Goal: Task Accomplishment & Management: Use online tool/utility

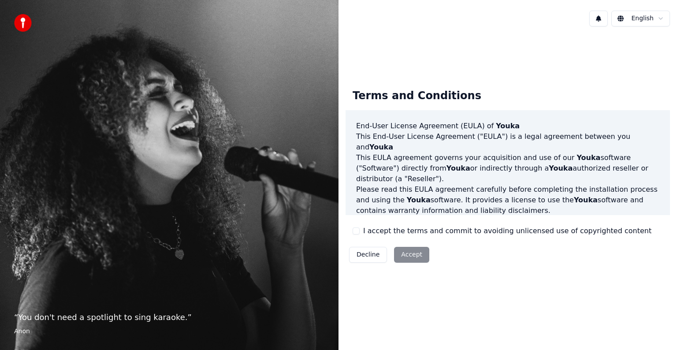
click at [358, 235] on div "I accept the terms and commit to avoiding unlicensed use of copyrighted content" at bounding box center [502, 231] width 299 height 11
click at [358, 231] on button "I accept the terms and commit to avoiding unlicensed use of copyrighted content" at bounding box center [356, 231] width 7 height 7
click at [413, 260] on button "Accept" at bounding box center [411, 255] width 35 height 16
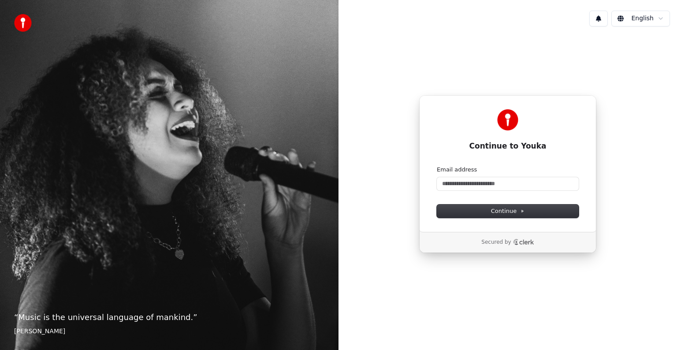
click at [503, 243] on p "Secured by" at bounding box center [496, 242] width 30 height 7
click at [477, 186] on input "Email address" at bounding box center [508, 183] width 142 height 13
type input "*"
click at [487, 210] on button "Continue" at bounding box center [508, 211] width 142 height 13
type input "**********"
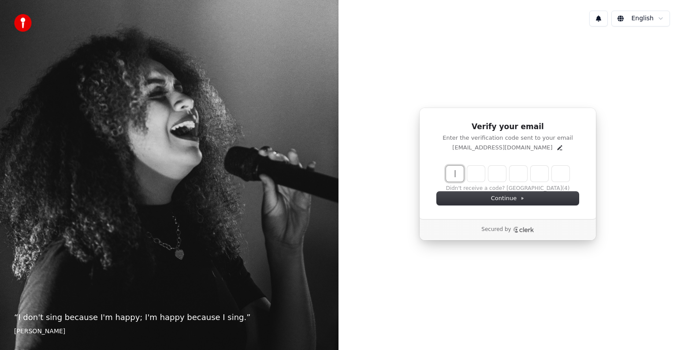
drag, startPoint x: 454, startPoint y: 172, endPoint x: 538, endPoint y: 177, distance: 84.3
click at [538, 177] on input "Enter verification code" at bounding box center [516, 174] width 141 height 16
paste input "******"
type input "******"
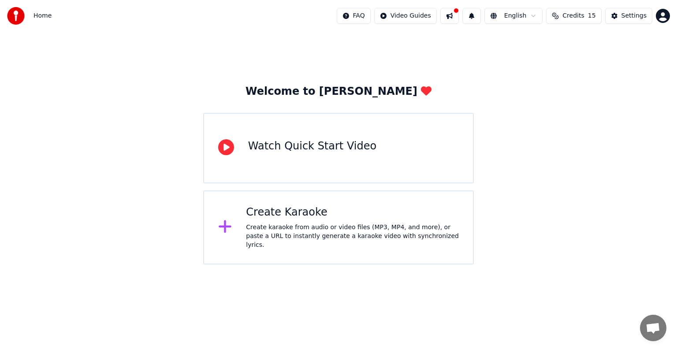
click at [284, 220] on div "Create Karaoke" at bounding box center [352, 212] width 213 height 14
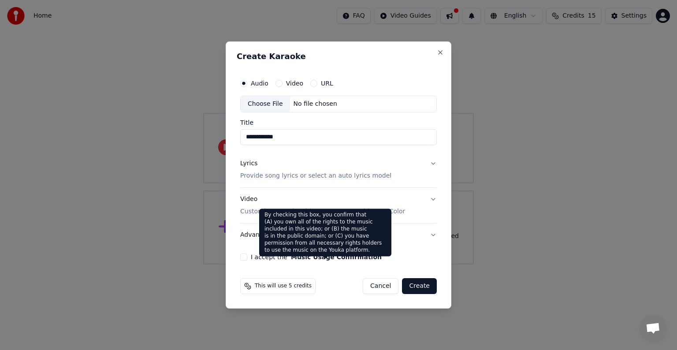
type input "**********"
click at [319, 260] on button "Music Usage Confirmation" at bounding box center [336, 257] width 91 height 6
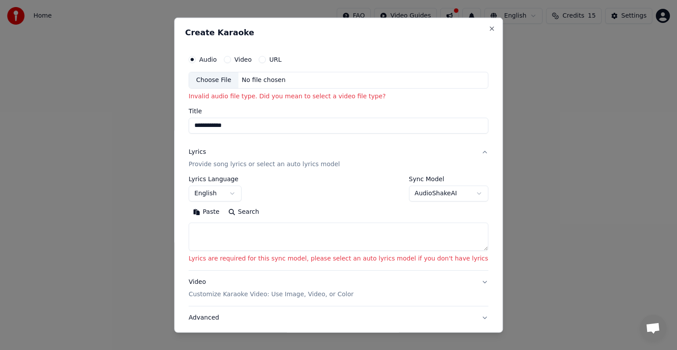
click at [254, 235] on textarea at bounding box center [339, 237] width 300 height 28
paste textarea "******"
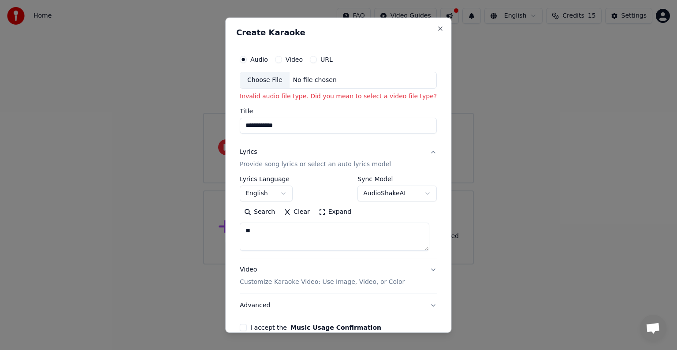
type textarea "*"
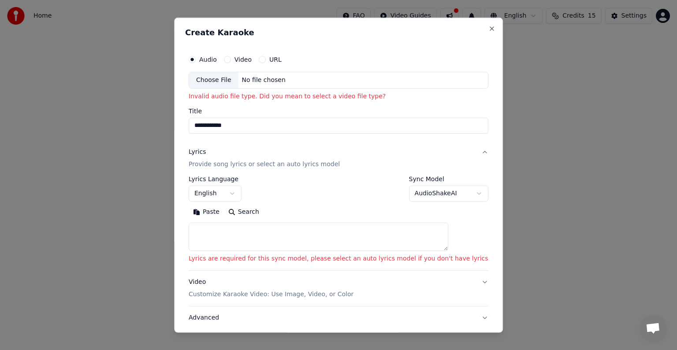
click at [230, 79] on div "Choose File" at bounding box center [213, 80] width 49 height 16
type input "**********"
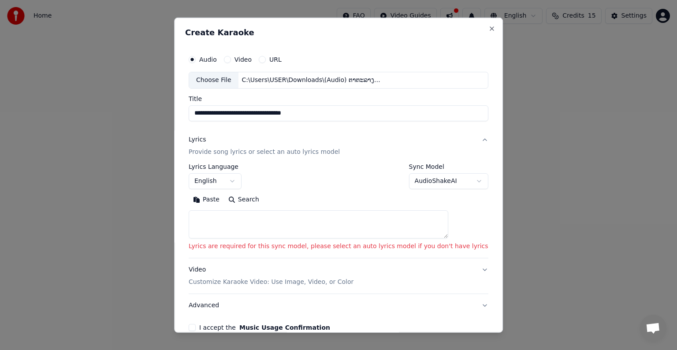
click at [231, 60] on button "Video" at bounding box center [227, 59] width 7 height 7
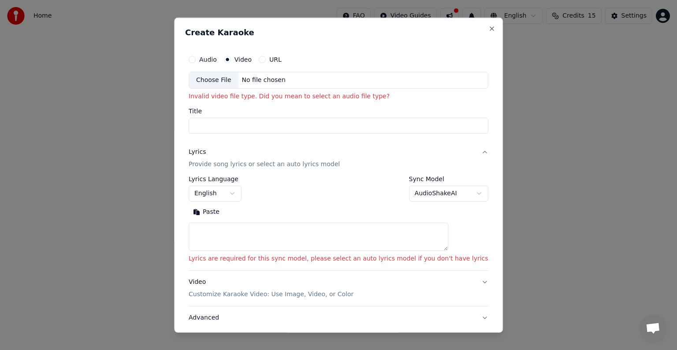
click at [225, 77] on div "Choose File" at bounding box center [213, 80] width 49 height 16
type input "**********"
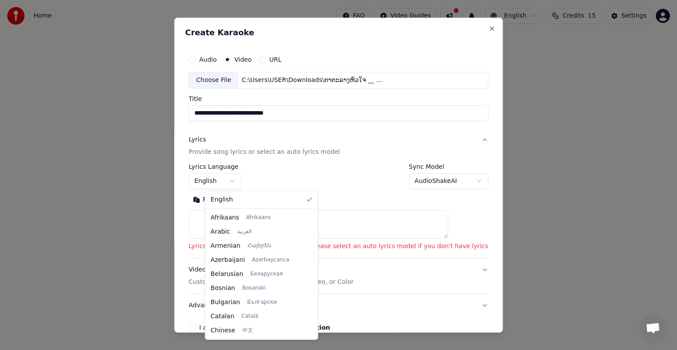
click at [246, 181] on body "**********" at bounding box center [338, 132] width 677 height 265
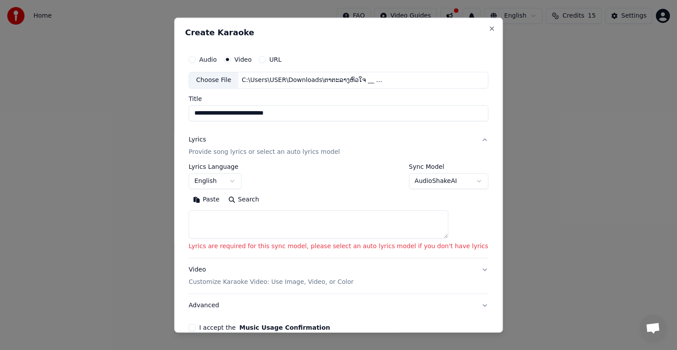
click at [253, 229] on textarea at bounding box center [319, 224] width 260 height 28
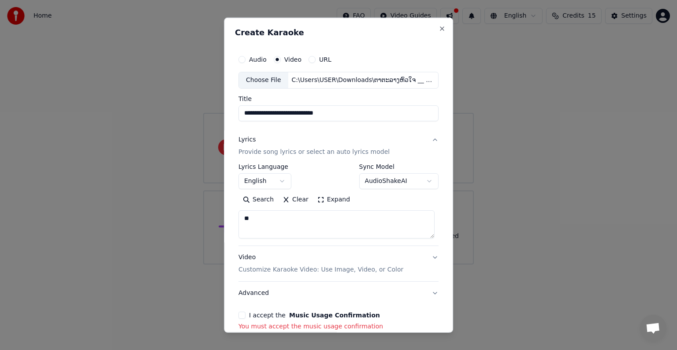
type textarea "*"
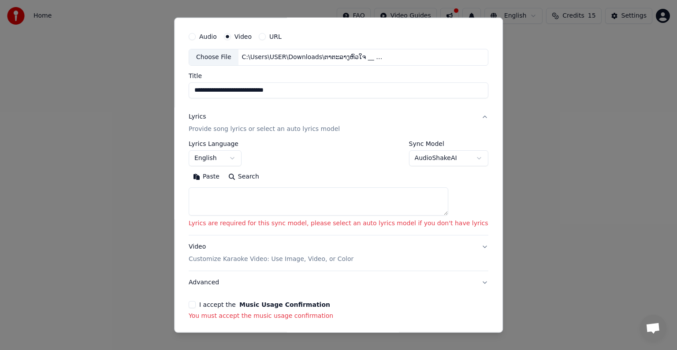
scroll to position [24, 0]
click at [196, 303] on button "I accept the Music Usage Confirmation" at bounding box center [192, 303] width 7 height 7
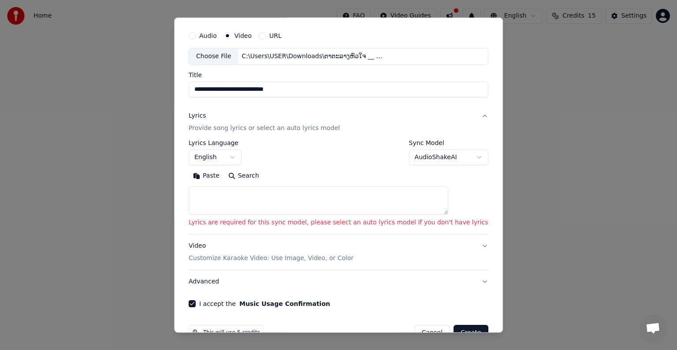
scroll to position [46, 0]
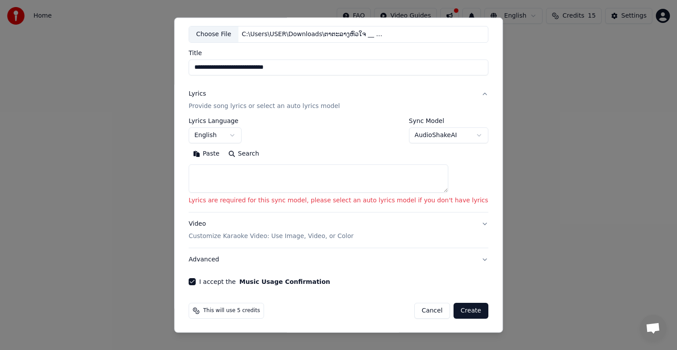
click at [454, 312] on button "Create" at bounding box center [471, 311] width 35 height 16
click at [454, 309] on button "Create" at bounding box center [471, 311] width 35 height 16
click at [454, 307] on button "Create" at bounding box center [471, 311] width 35 height 16
click at [455, 308] on button "Create" at bounding box center [471, 311] width 35 height 16
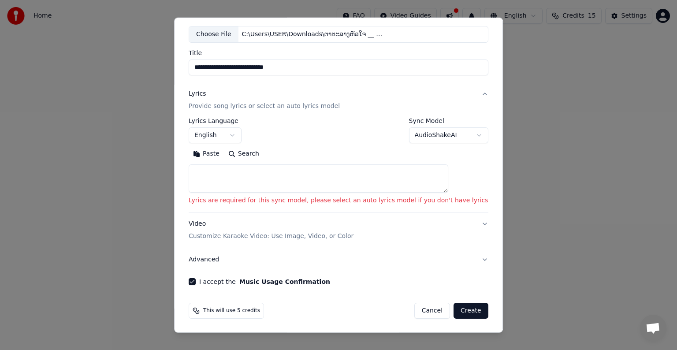
click at [321, 180] on textarea at bounding box center [319, 178] width 260 height 28
type textarea "*"
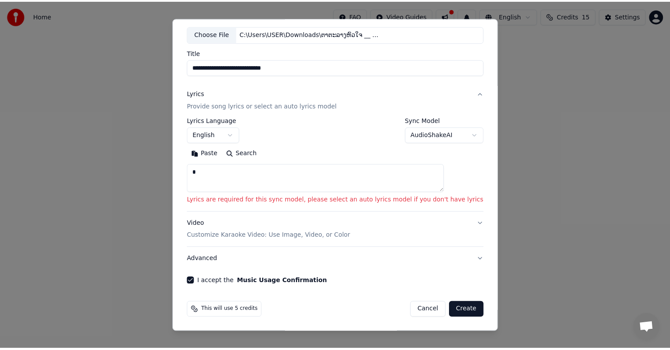
scroll to position [34, 0]
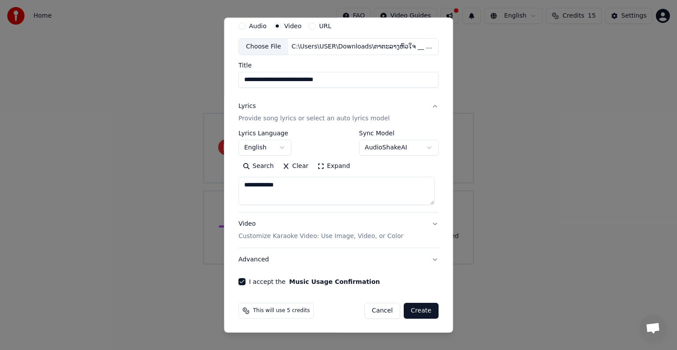
type textarea "**********"
click at [421, 316] on button "Create" at bounding box center [421, 311] width 35 height 16
select select
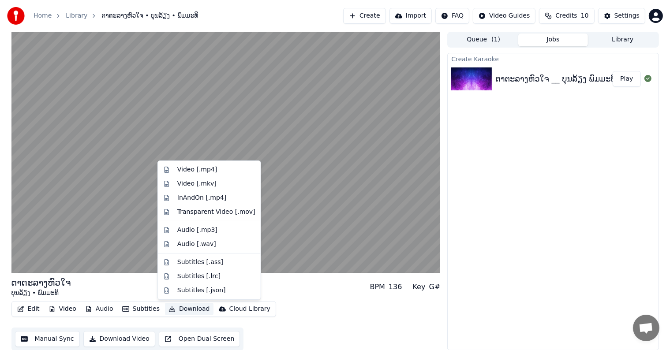
click at [186, 311] on button "Download" at bounding box center [189, 309] width 48 height 12
click at [192, 171] on div "Video [.mp4]" at bounding box center [197, 169] width 40 height 9
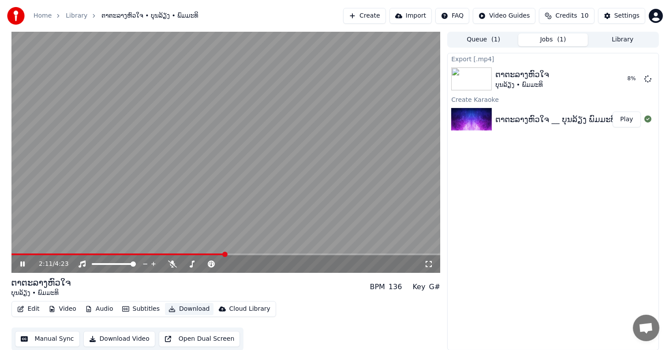
scroll to position [0, 0]
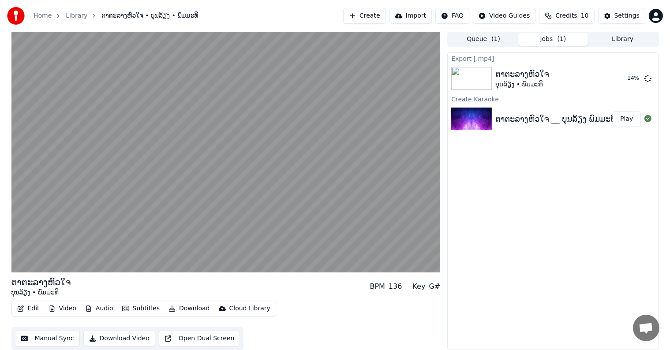
click at [127, 336] on button "Download Video" at bounding box center [119, 339] width 72 height 16
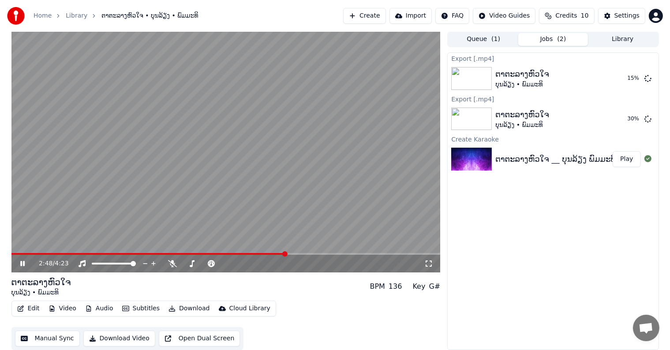
click at [417, 15] on button "Import" at bounding box center [410, 16] width 42 height 16
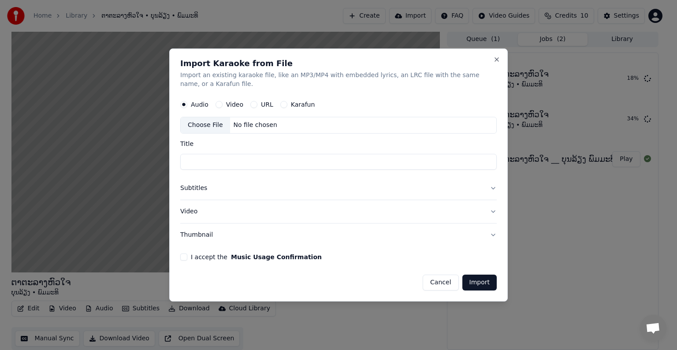
click at [501, 60] on div "Import Karaoke from File Import an existing karaoke file, like an MP3/MP4 with …" at bounding box center [338, 174] width 339 height 253
click at [495, 60] on button "Close" at bounding box center [496, 59] width 7 height 7
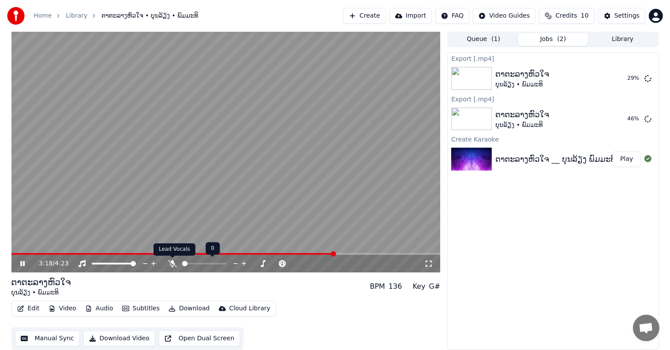
click at [173, 260] on icon at bounding box center [172, 263] width 9 height 7
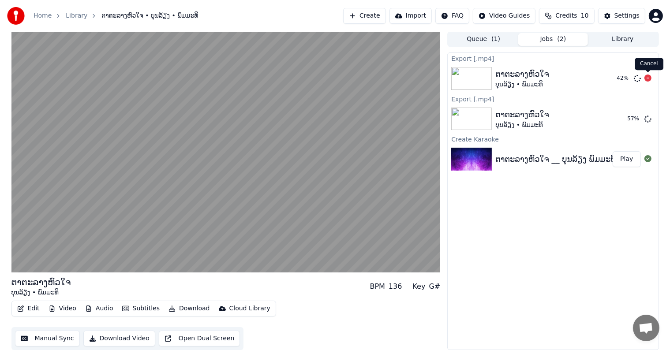
click at [647, 79] on icon at bounding box center [647, 78] width 7 height 7
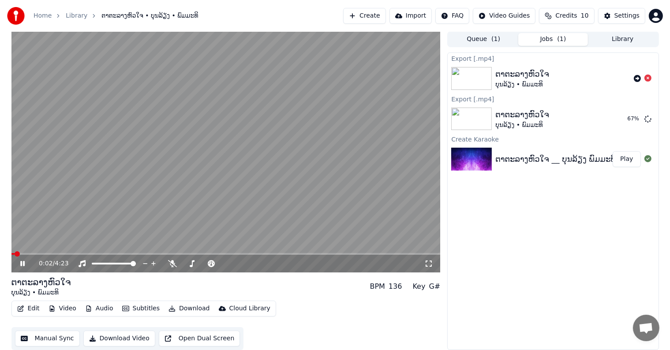
click at [15, 253] on span at bounding box center [12, 254] width 3 height 2
click at [30, 253] on span at bounding box center [225, 254] width 429 height 2
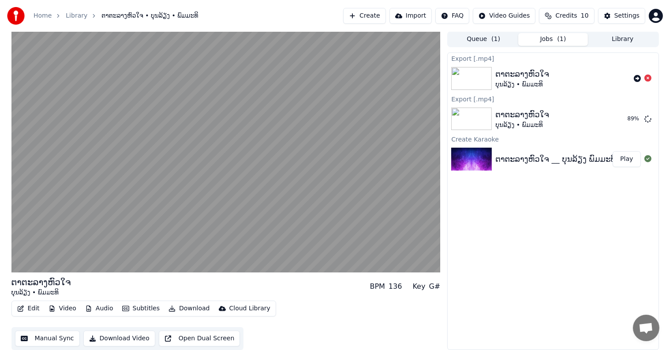
click at [495, 309] on div "Export [.mp4] ຕາຕະລາງຫົວໃຈ ບຸນລ້ຽງ • ພົມມະທິ Export [.mp4] ຕາຕະລາງຫົວໃຈ ບຸນລ້ຽງ…" at bounding box center [552, 201] width 211 height 298
click at [627, 119] on button "Show" at bounding box center [625, 119] width 32 height 16
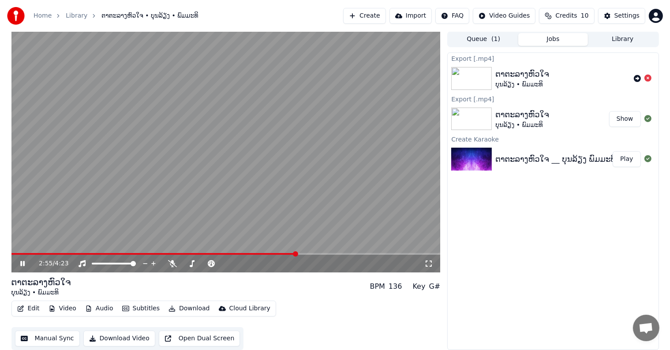
click at [20, 265] on icon at bounding box center [22, 263] width 4 height 5
